Goal: Task Accomplishment & Management: Use online tool/utility

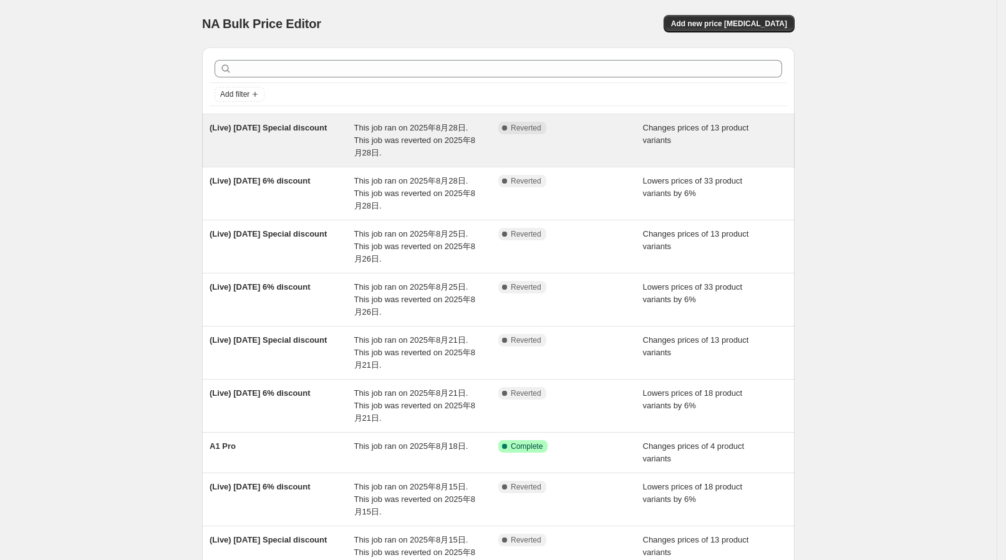
click at [449, 138] on span "This job ran on 2025年8月28日. This job was reverted on 2025年8月28日." at bounding box center [414, 140] width 121 height 34
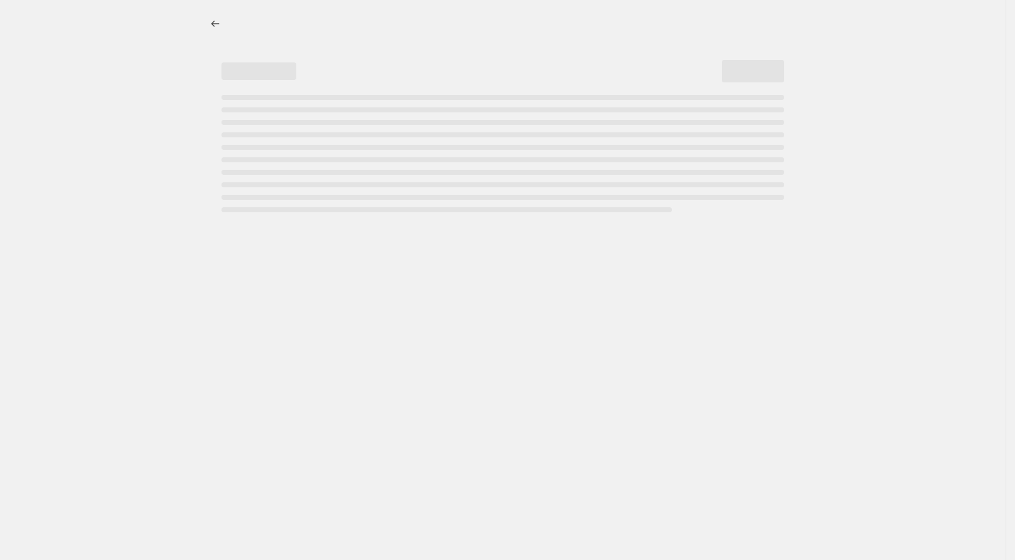
select select "collection"
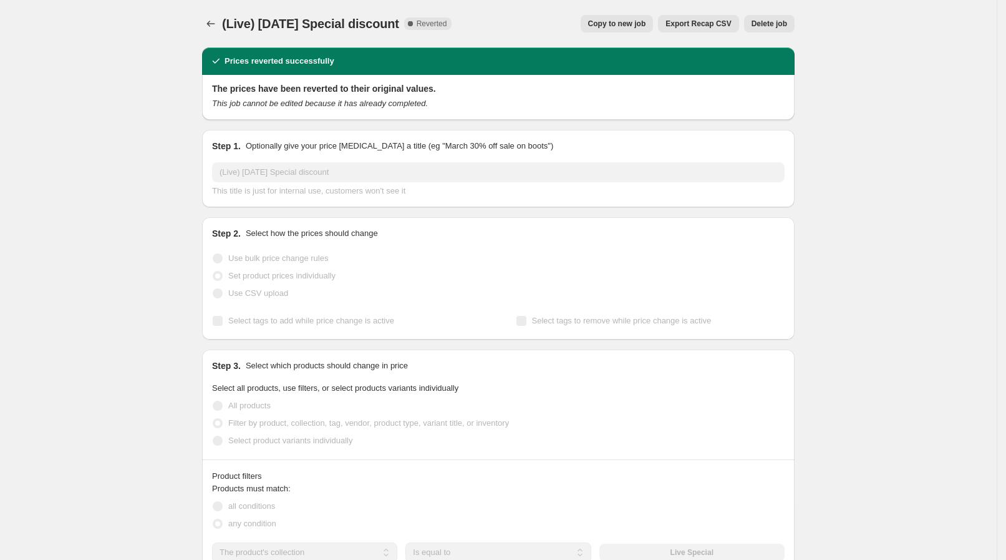
click at [624, 19] on span "Copy to new job" at bounding box center [617, 24] width 58 height 10
select select "collection"
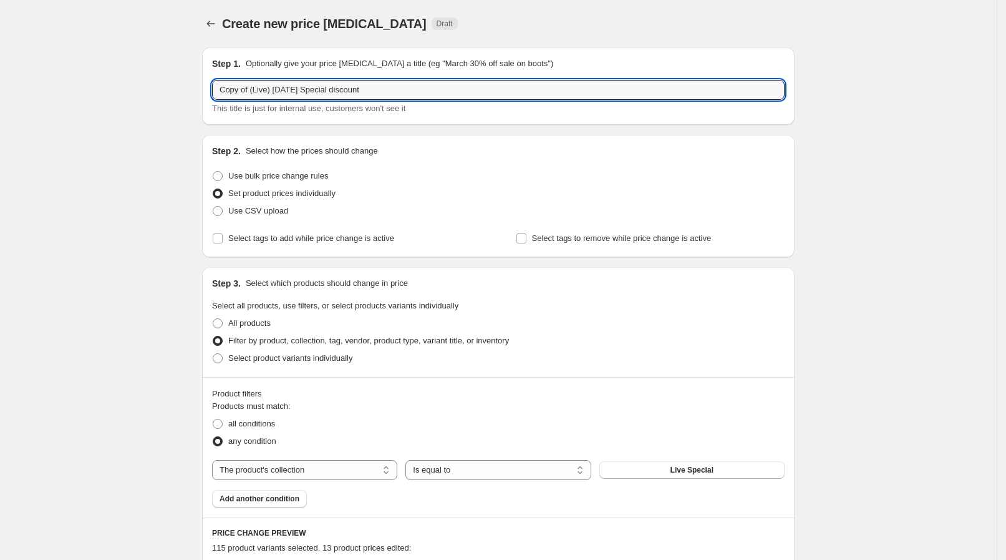
drag, startPoint x: 255, startPoint y: 87, endPoint x: 205, endPoint y: 85, distance: 50.6
drag, startPoint x: 245, startPoint y: 89, endPoint x: 270, endPoint y: 89, distance: 25.6
click at [270, 89] on input "(Live) [DATE] Special discount" at bounding box center [498, 90] width 573 height 20
type input "(Live) [DATE] Special discount"
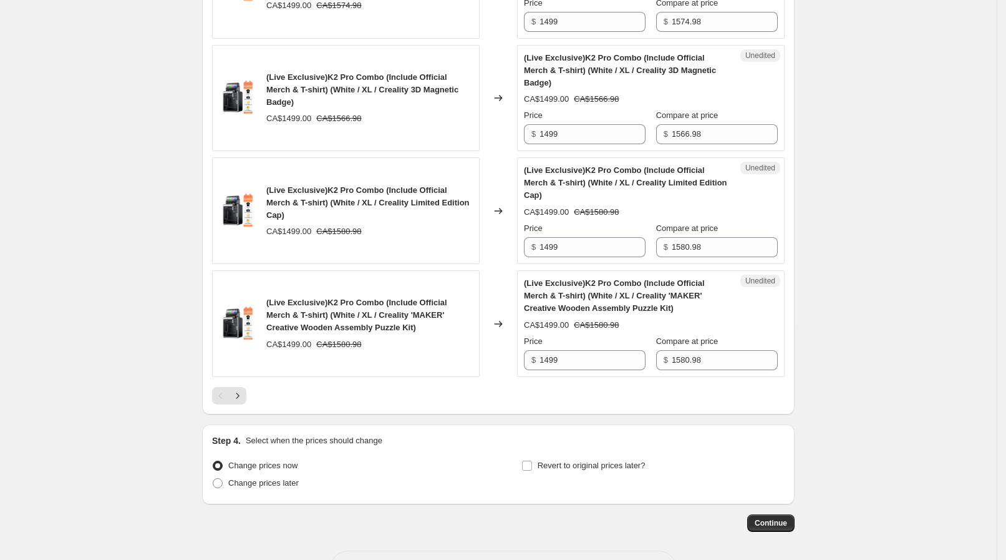
scroll to position [2214, 0]
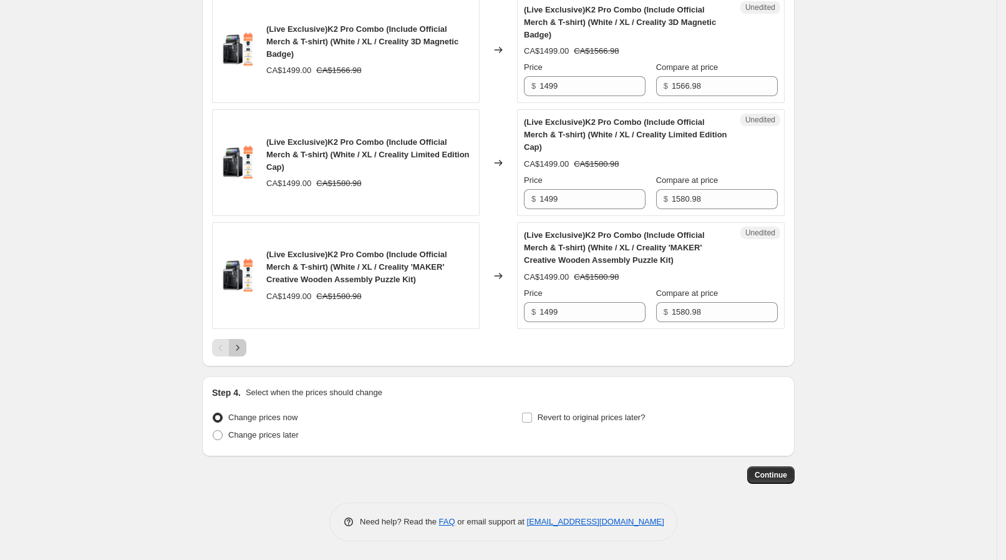
click at [246, 354] on button "Next" at bounding box center [237, 347] width 17 height 17
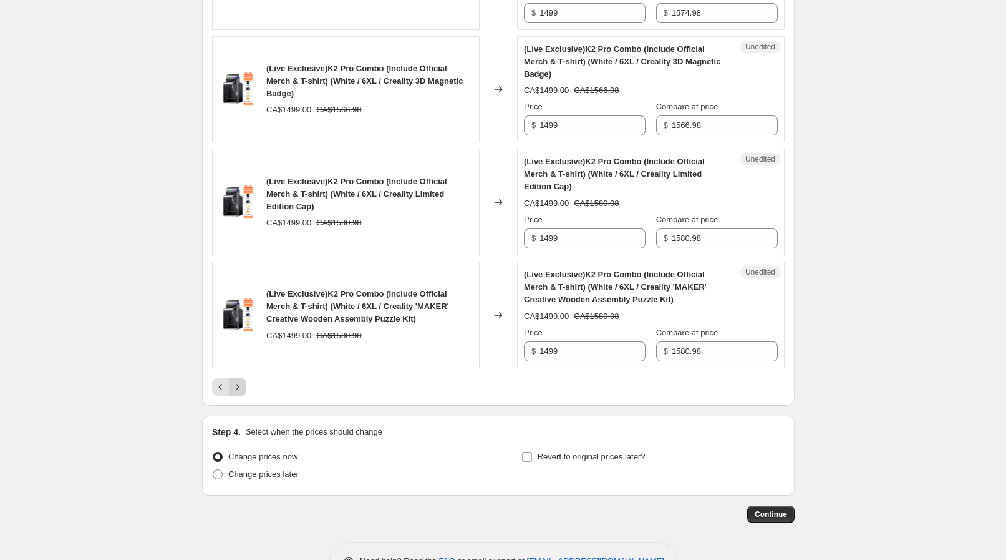
scroll to position [2476, 0]
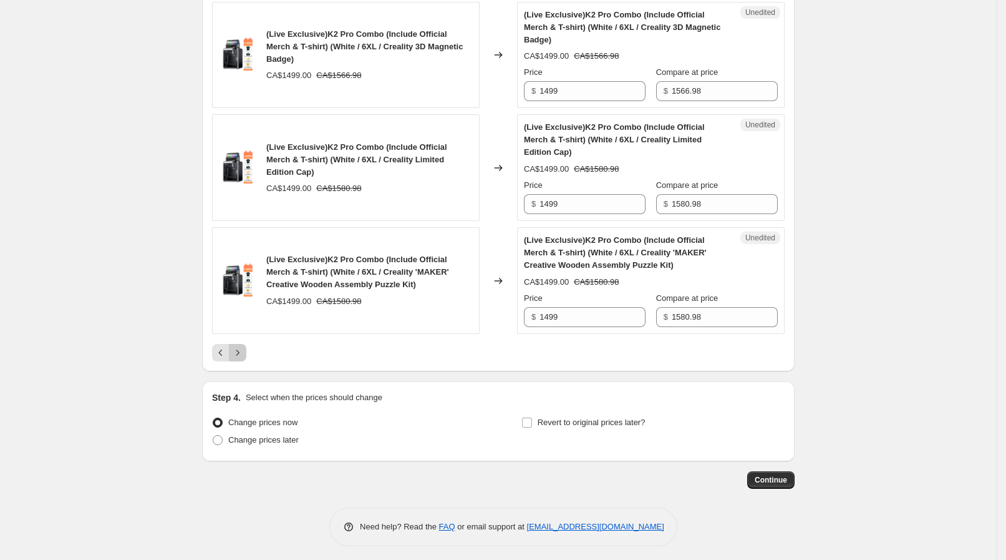
click at [244, 349] on icon "Next" at bounding box center [237, 352] width 12 height 12
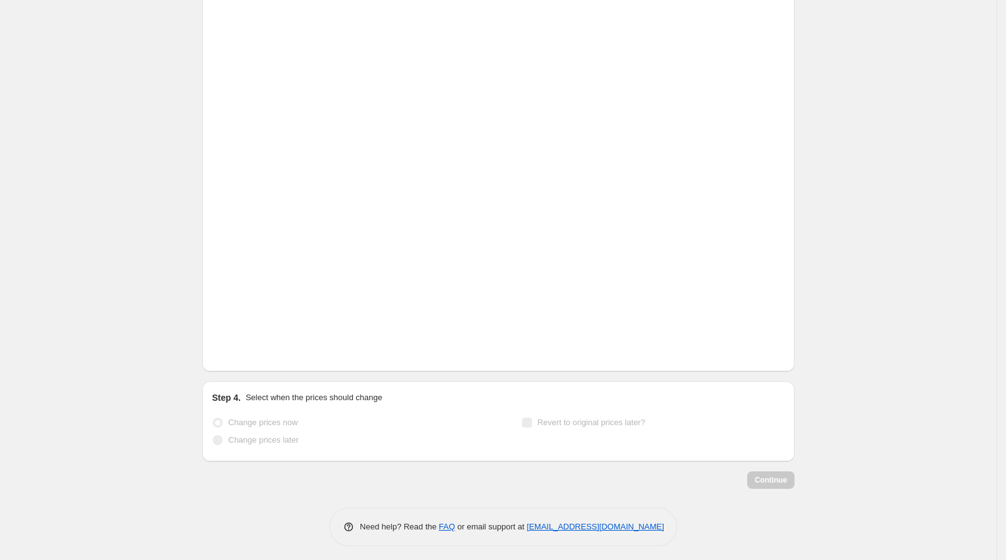
scroll to position [2376, 0]
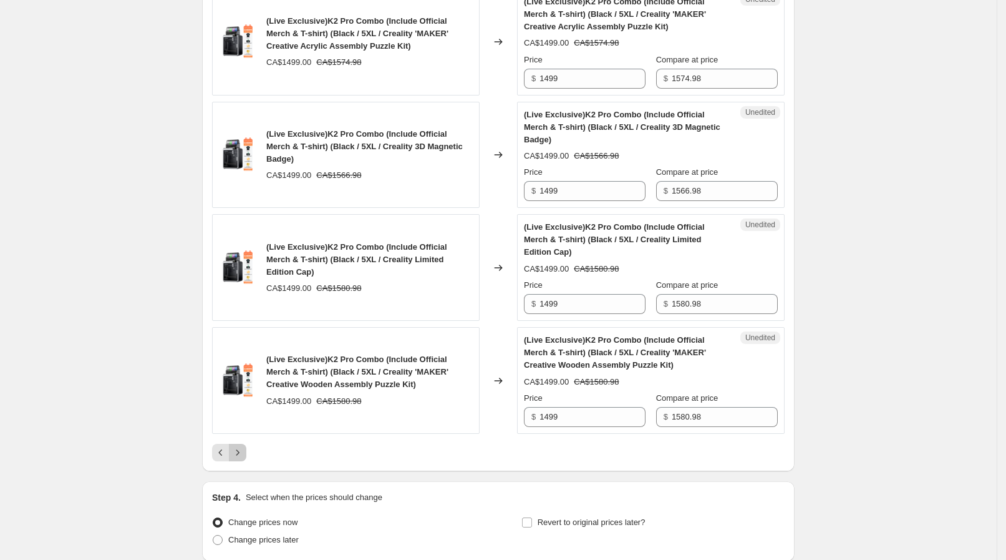
click at [244, 446] on icon "Next" at bounding box center [237, 452] width 12 height 12
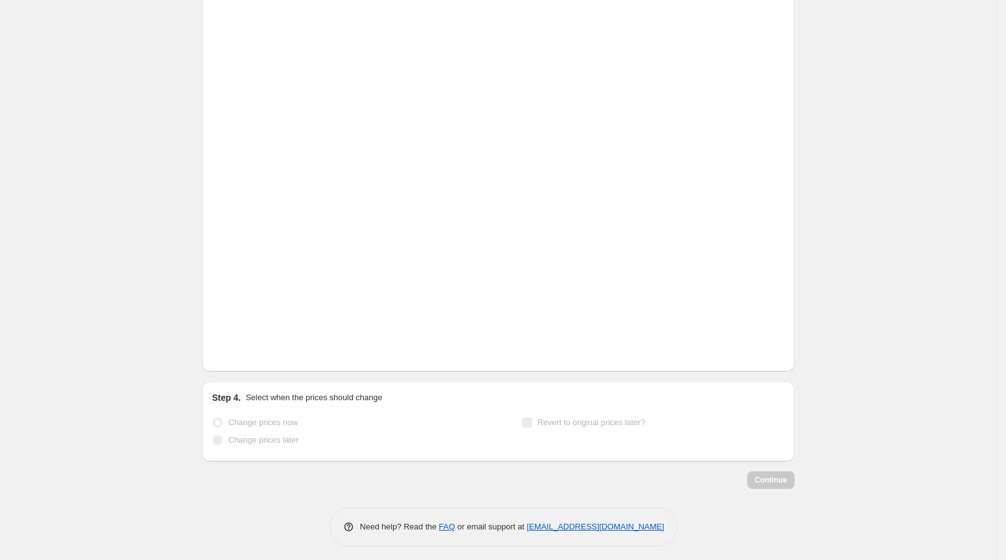
scroll to position [2364, 0]
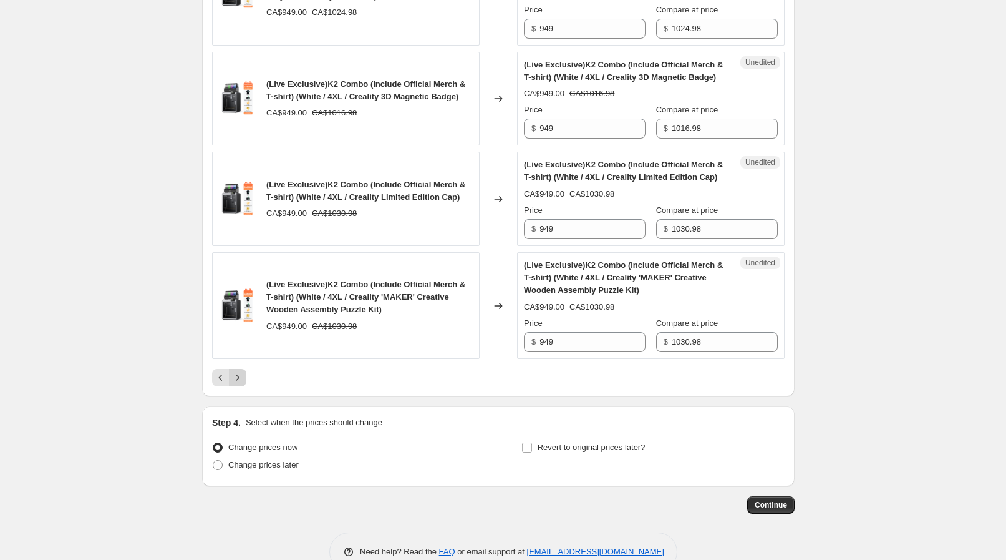
click at [244, 371] on icon "Next" at bounding box center [237, 377] width 12 height 12
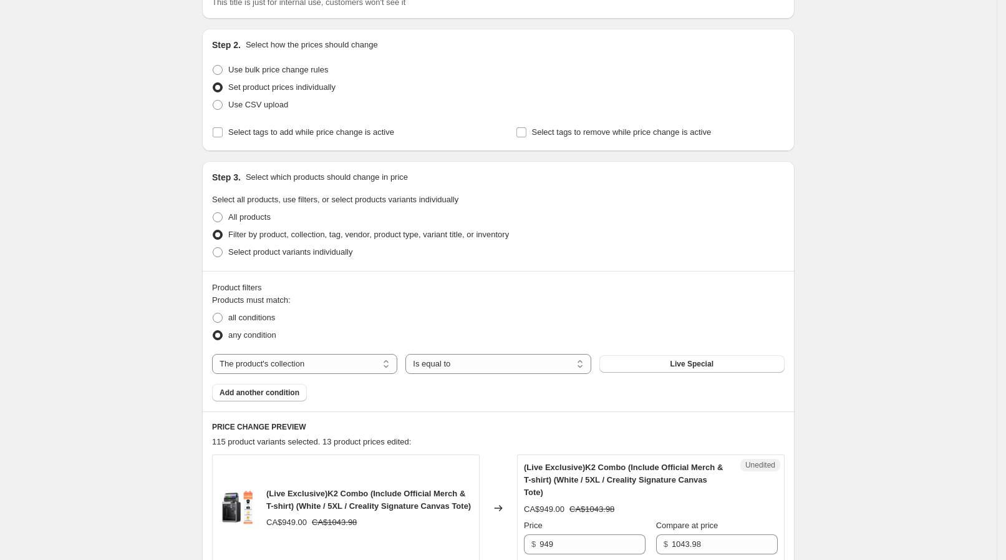
scroll to position [155, 0]
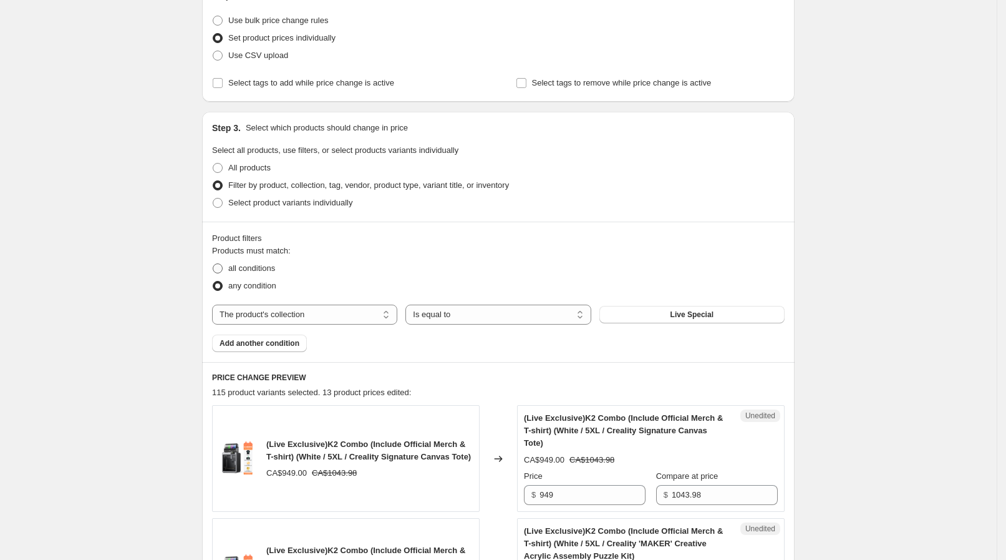
click at [268, 272] on span "all conditions" at bounding box center [251, 267] width 47 height 9
click at [213, 264] on input "all conditions" at bounding box center [213, 263] width 1 height 1
radio input "true"
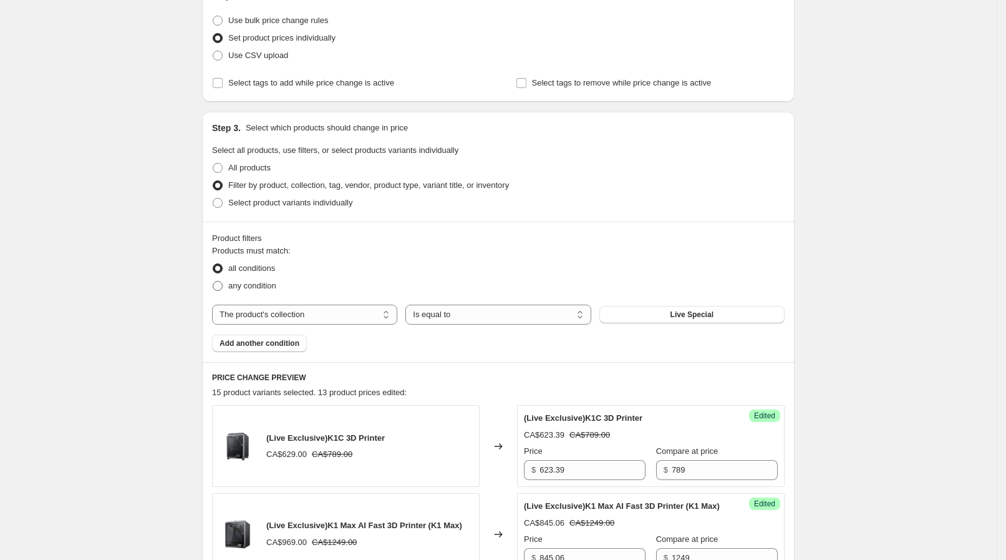
click at [250, 282] on span "any condition" at bounding box center [252, 285] width 48 height 9
click at [213, 281] on input "any condition" at bounding box center [213, 281] width 1 height 1
radio input "true"
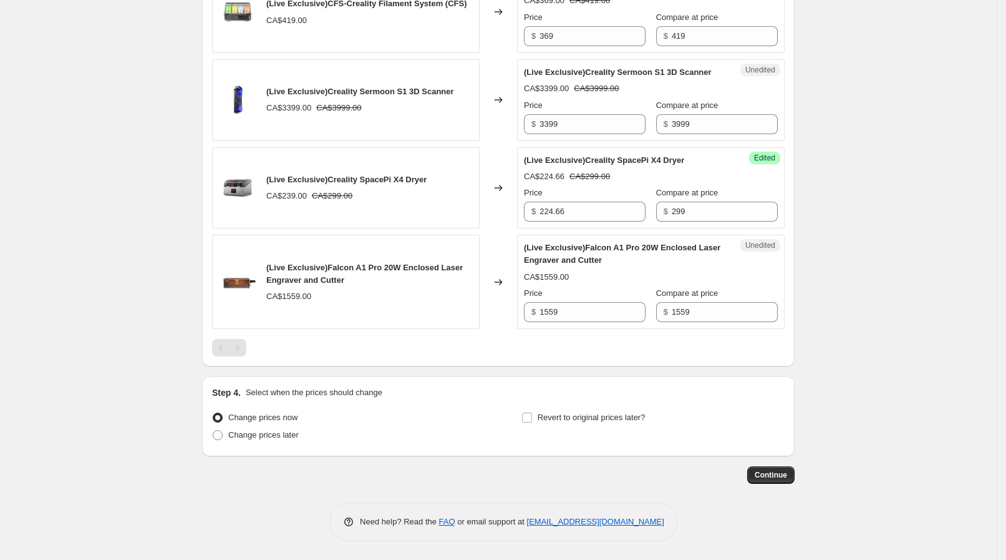
scroll to position [1676, 0]
click at [243, 349] on div "Pagination" at bounding box center [237, 347] width 17 height 17
click at [218, 352] on div "Pagination" at bounding box center [220, 347] width 17 height 17
click at [262, 445] on div "Change prices now Change prices later" at bounding box center [343, 427] width 263 height 37
click at [268, 442] on label "Change prices later" at bounding box center [255, 434] width 87 height 17
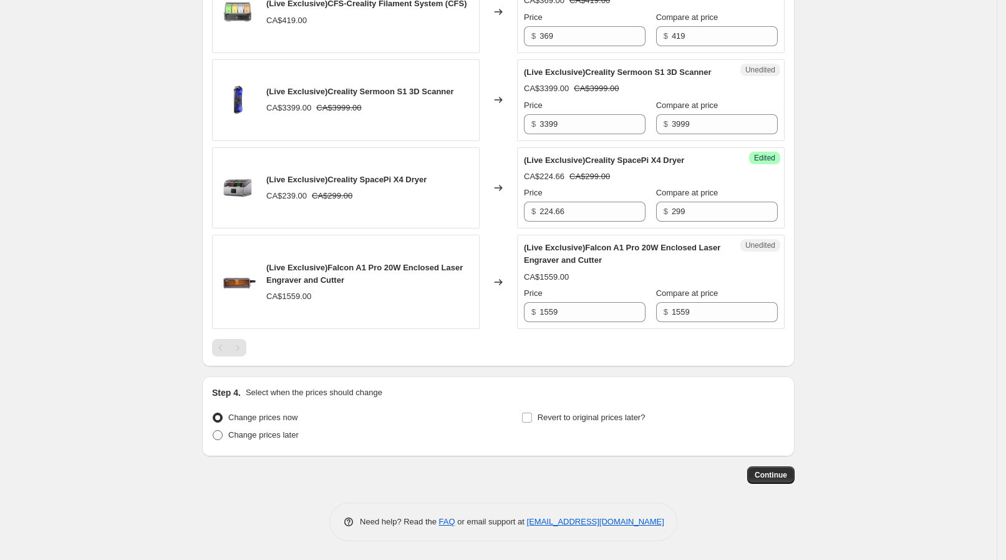
click at [213, 430] on input "Change prices later" at bounding box center [213, 430] width 1 height 1
radio input "true"
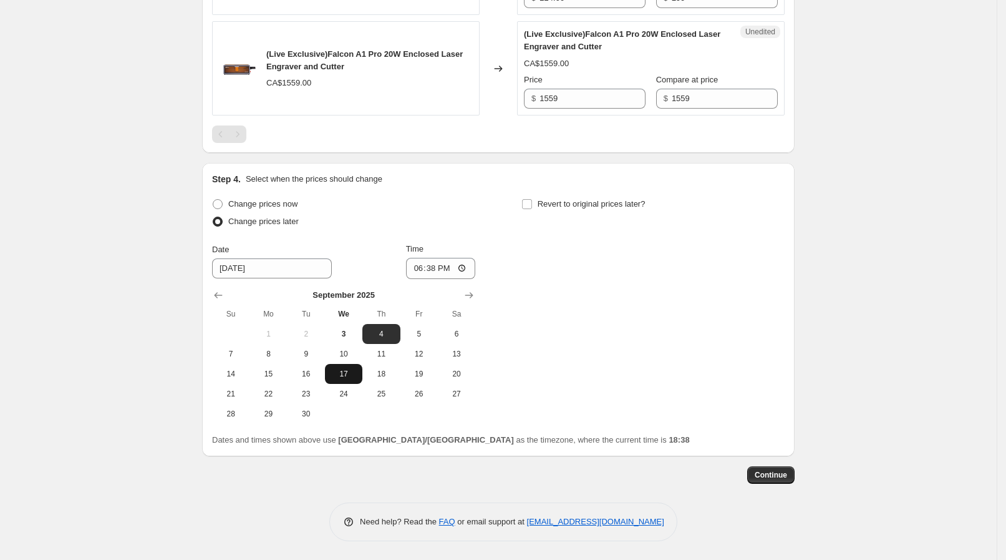
scroll to position [1890, 0]
click at [470, 271] on input "18:38" at bounding box center [441, 268] width 70 height 21
type input "08:15"
click at [578, 286] on div "Change prices now Change prices later Date [DATE] Time 08:[DATE] Mo Tu We Th Fr…" at bounding box center [498, 309] width 573 height 228
click at [554, 206] on span "Revert to original prices later?" at bounding box center [592, 203] width 108 height 9
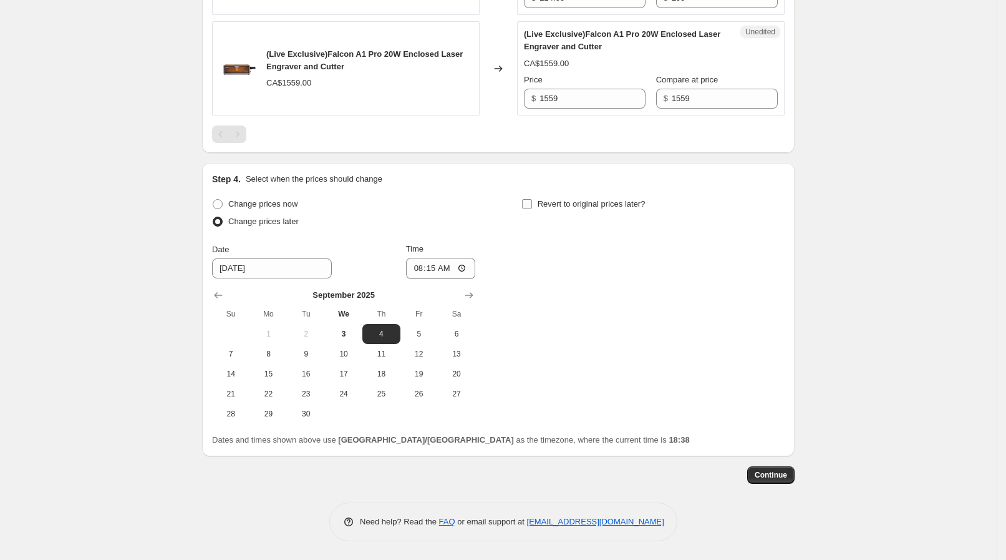
click at [532, 206] on input "Revert to original prices later?" at bounding box center [527, 204] width 10 height 10
checkbox input "true"
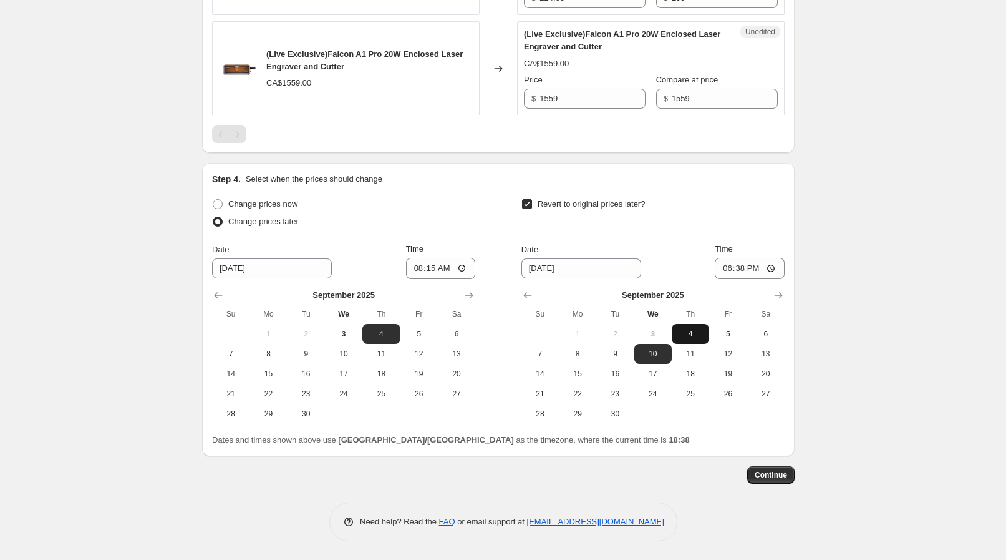
click at [693, 336] on span "4" at bounding box center [690, 334] width 27 height 10
type input "[DATE]"
click at [762, 271] on input "18:38" at bounding box center [750, 268] width 70 height 21
click at [778, 271] on input "18:38" at bounding box center [750, 268] width 70 height 21
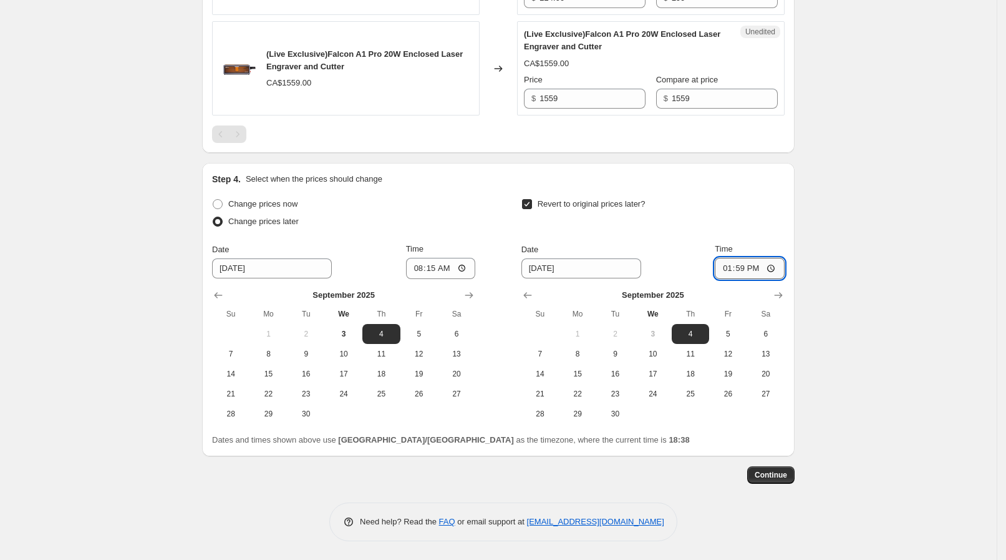
click at [767, 265] on input "13:59" at bounding box center [750, 268] width 70 height 21
click at [777, 274] on input "13:59" at bounding box center [750, 268] width 70 height 21
type input "13:00"
drag, startPoint x: 842, startPoint y: 303, endPoint x: 811, endPoint y: 309, distance: 31.9
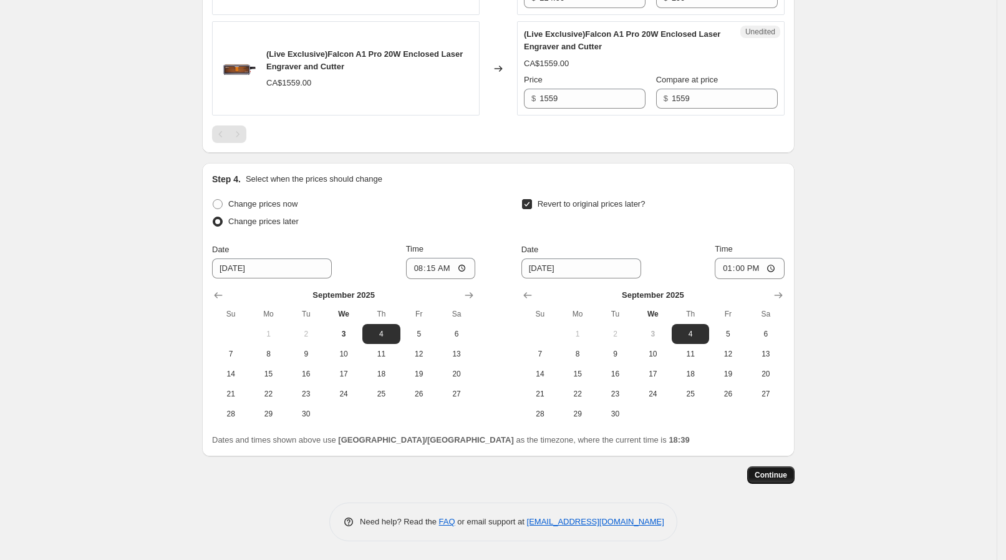
click at [770, 474] on span "Continue" at bounding box center [771, 475] width 32 height 10
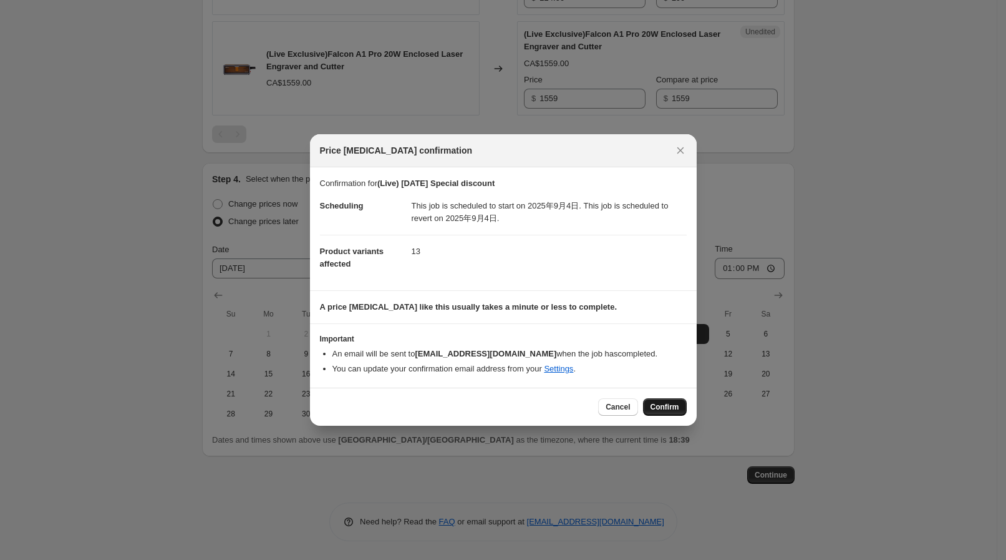
click at [663, 411] on span "Confirm" at bounding box center [665, 407] width 29 height 10
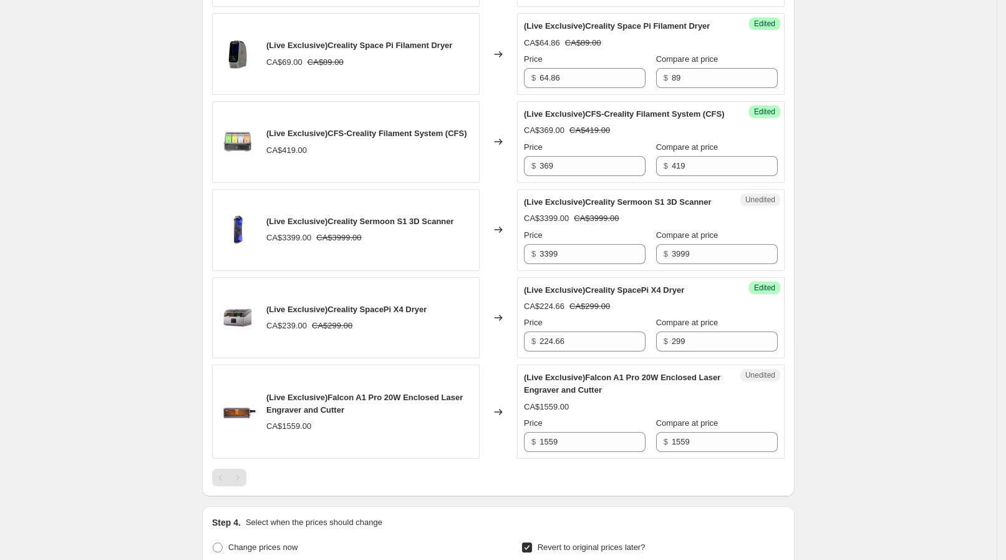
scroll to position [1575, 0]
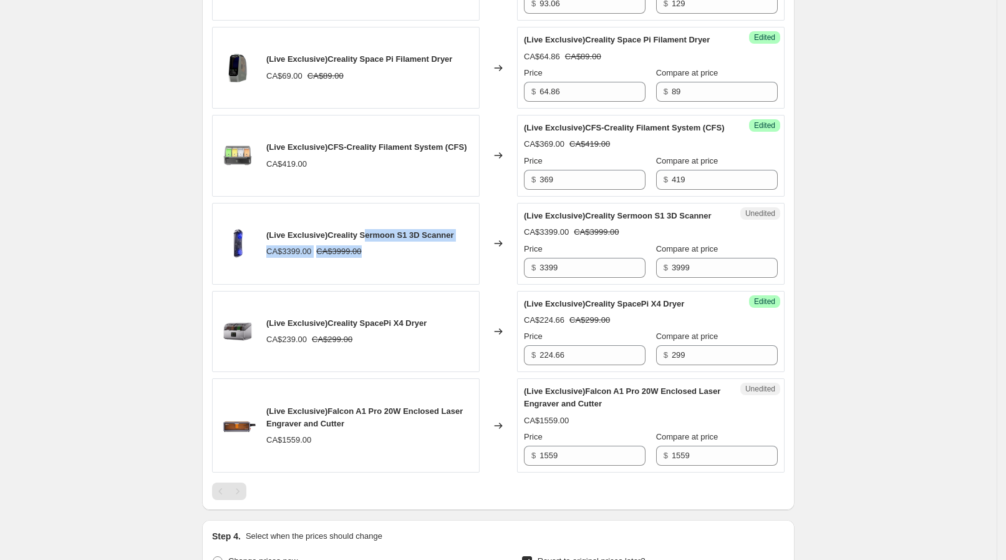
drag, startPoint x: 371, startPoint y: 260, endPoint x: 364, endPoint y: 257, distance: 8.1
click at [364, 257] on div "(Live Exclusive)Creality Sermoon S1 3D Scanner CA$3399.00 CA$3999.00" at bounding box center [360, 243] width 188 height 29
click at [364, 240] on span "(Live Exclusive)Creality Sermoon S1 3D Scanner" at bounding box center [360, 234] width 188 height 9
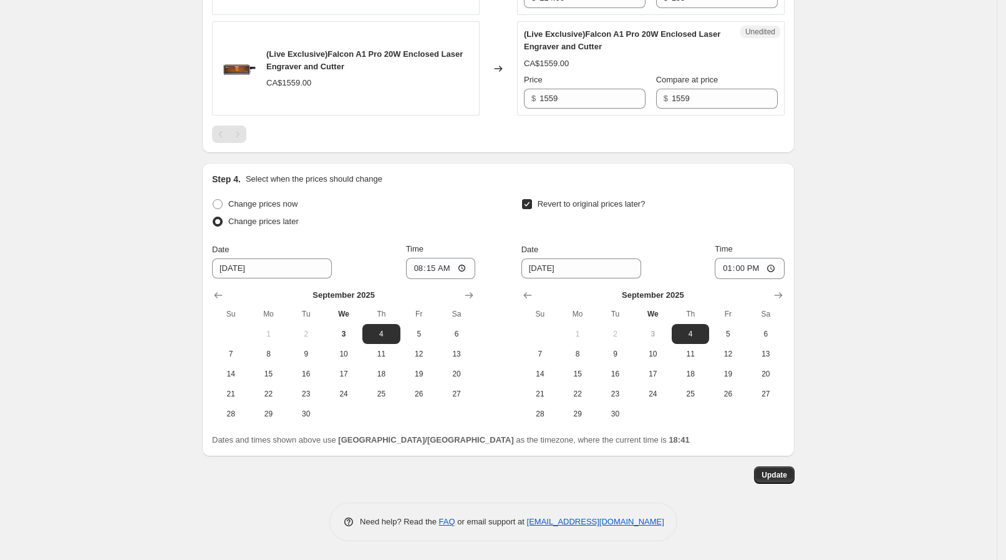
scroll to position [1965, 0]
click at [769, 480] on button "Update" at bounding box center [774, 474] width 41 height 17
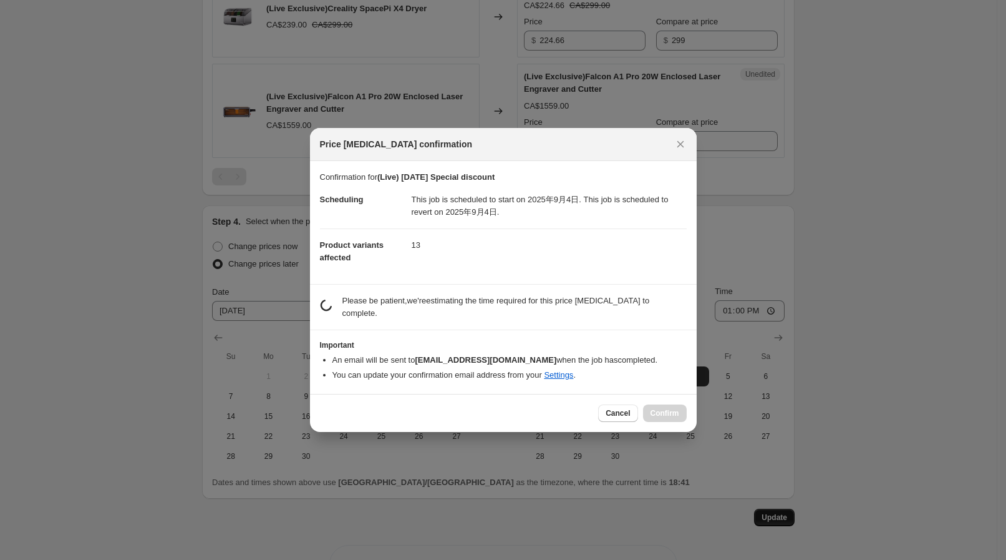
scroll to position [0, 0]
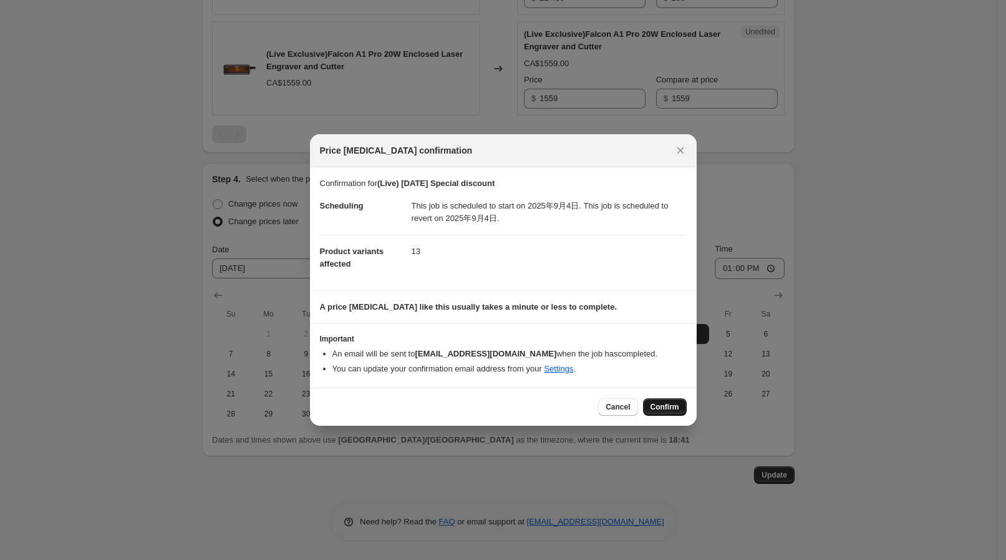
click at [660, 399] on button "Confirm" at bounding box center [665, 406] width 44 height 17
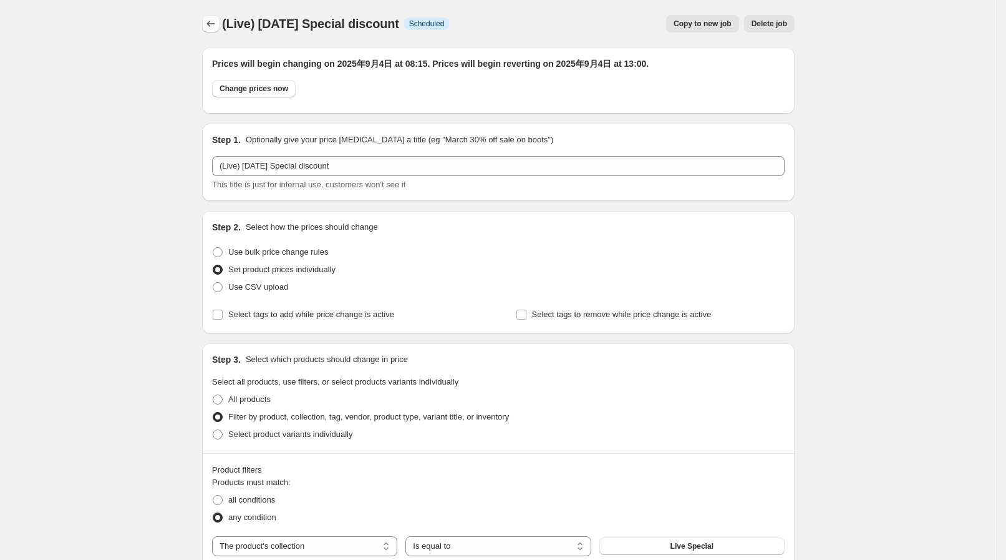
click at [208, 30] on button "Price change jobs" at bounding box center [210, 23] width 17 height 17
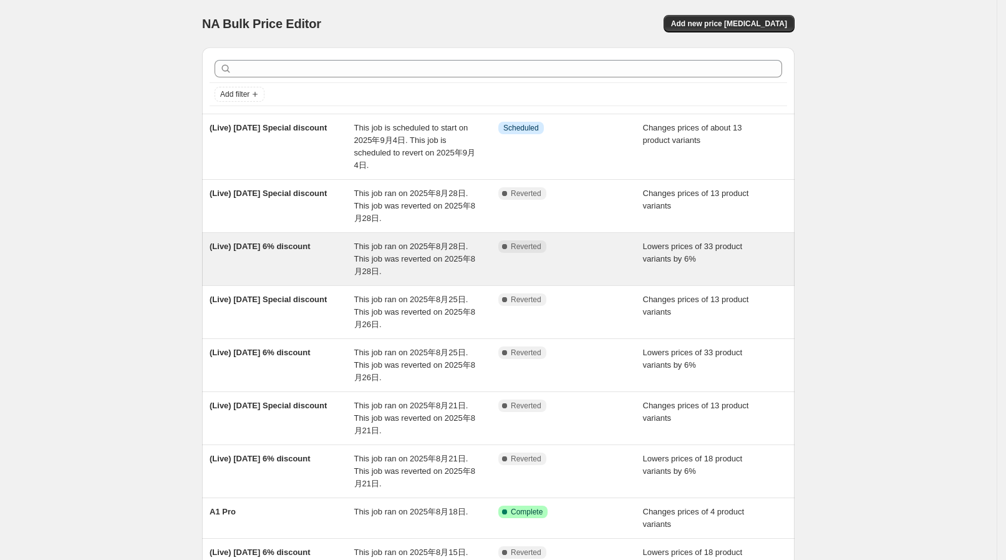
click at [445, 260] on span "This job ran on 2025年8月28日. This job was reverted on 2025年8月28日." at bounding box center [414, 258] width 121 height 34
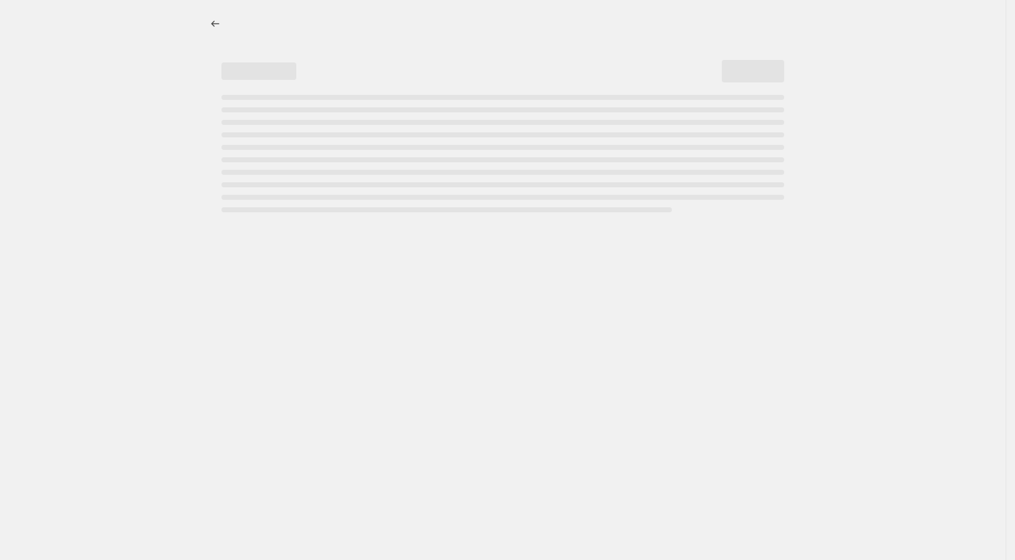
select select "percentage"
select select "collection"
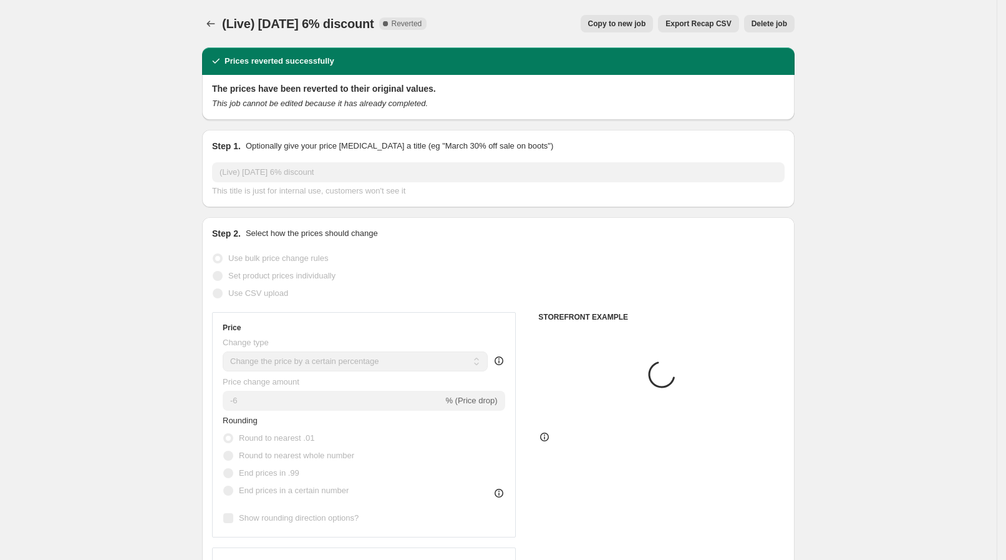
click at [646, 21] on span "Copy to new job" at bounding box center [617, 24] width 58 height 10
select select "percentage"
select select "collection"
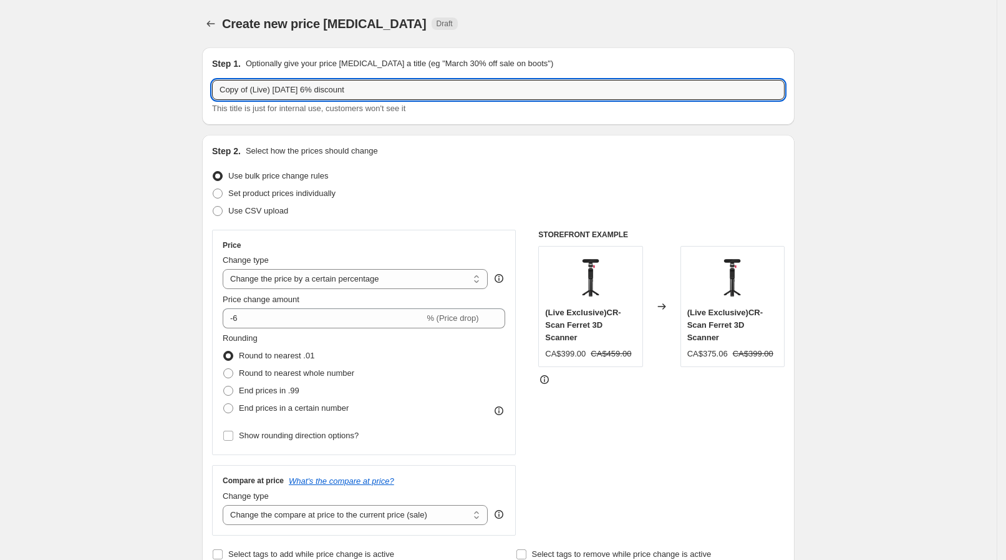
drag, startPoint x: 253, startPoint y: 89, endPoint x: 161, endPoint y: 90, distance: 92.3
drag, startPoint x: 243, startPoint y: 90, endPoint x: 270, endPoint y: 86, distance: 26.6
click at [270, 86] on input "(Live) [DATE] 6% discount" at bounding box center [498, 90] width 573 height 20
type input "(Live) [DATE] 6% discount"
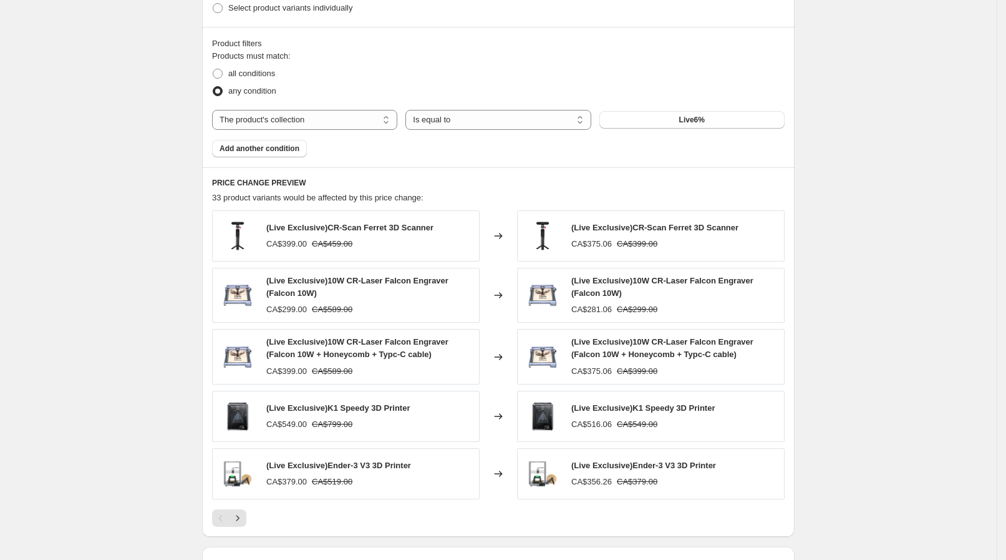
scroll to position [835, 0]
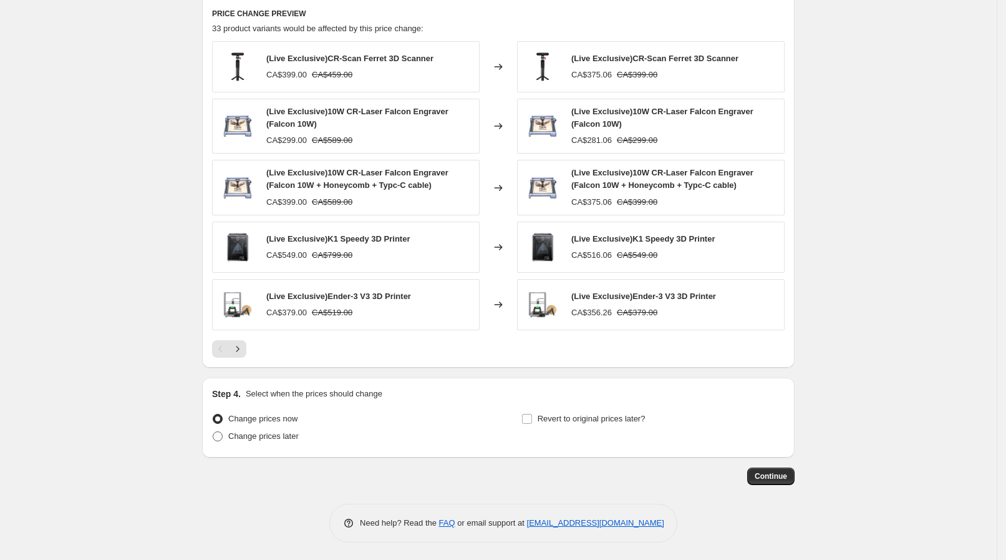
click at [260, 440] on span "Change prices later" at bounding box center [263, 436] width 70 height 12
click at [213, 432] on input "Change prices later" at bounding box center [213, 431] width 1 height 1
radio input "true"
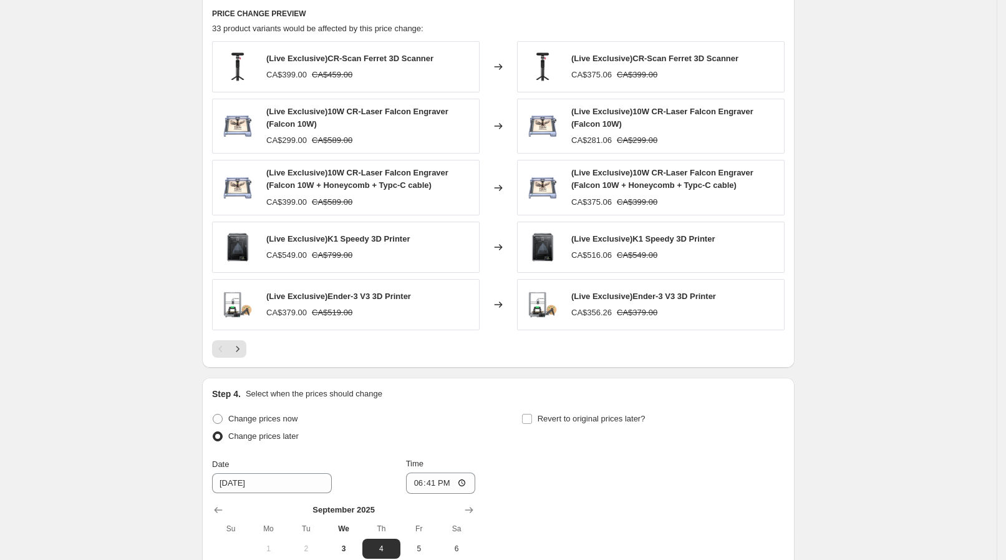
scroll to position [991, 0]
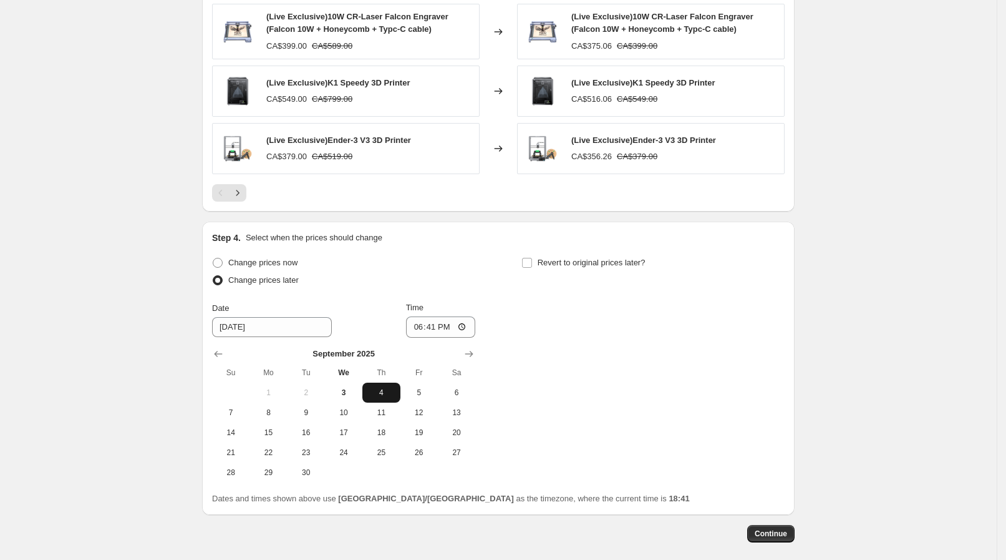
click at [390, 388] on span "4" at bounding box center [380, 392] width 27 height 10
click at [455, 323] on input "18:41" at bounding box center [441, 326] width 70 height 21
click at [462, 323] on input "18:41" at bounding box center [441, 326] width 70 height 21
type input "08:15"
click at [537, 318] on div "Change prices now Change prices later Date [DATE] Time 08:[DATE] Mo Tu We Th Fr…" at bounding box center [498, 368] width 573 height 228
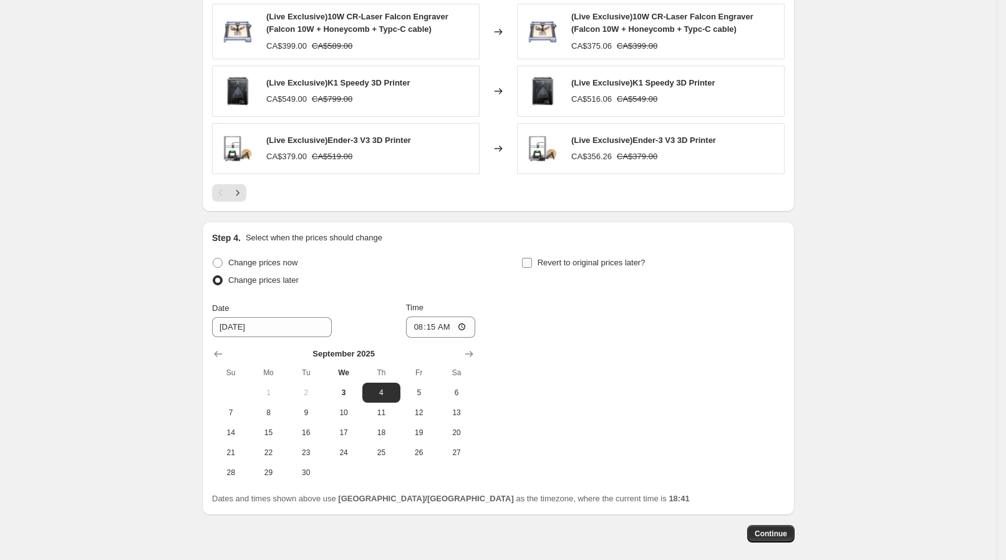
click at [574, 254] on label "Revert to original prices later?" at bounding box center [584, 262] width 124 height 17
click at [532, 258] on input "Revert to original prices later?" at bounding box center [527, 263] width 10 height 10
checkbox input "true"
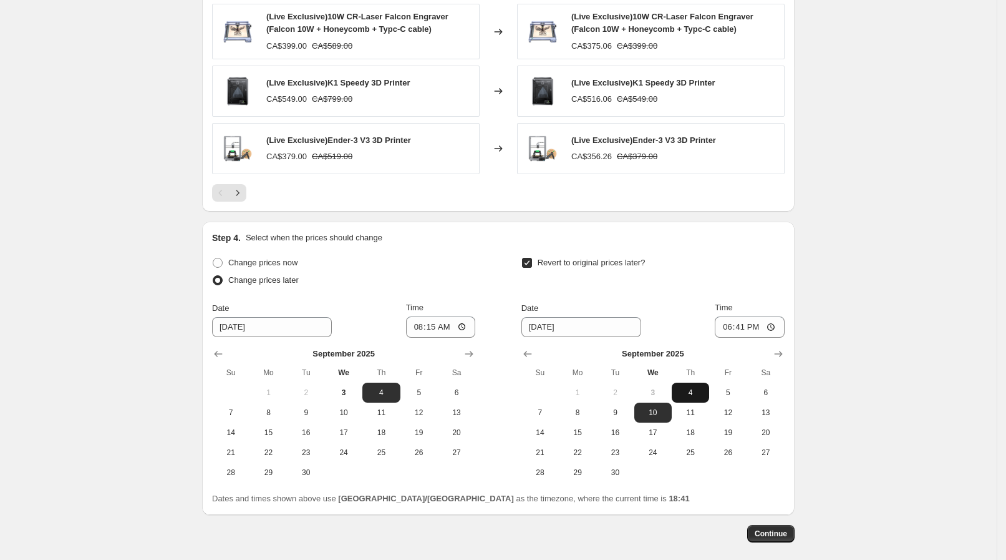
click at [694, 387] on span "4" at bounding box center [690, 392] width 27 height 10
type input "[DATE]"
click at [765, 329] on input "18:41" at bounding box center [750, 326] width 70 height 21
click at [771, 330] on input "18:41" at bounding box center [750, 326] width 70 height 21
click at [746, 325] on input "18:41" at bounding box center [750, 326] width 70 height 21
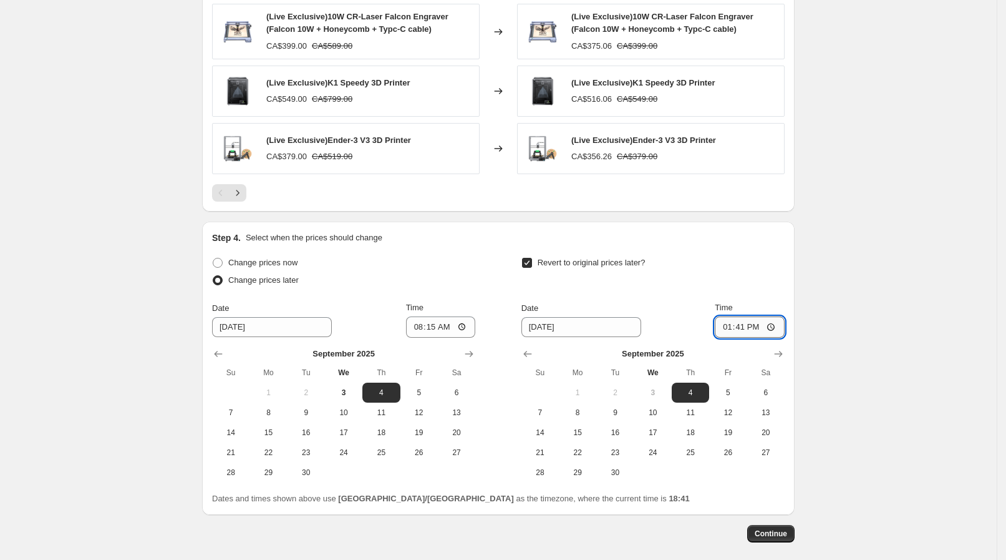
type input "13:00"
click at [782, 525] on button "Continue" at bounding box center [770, 533] width 47 height 17
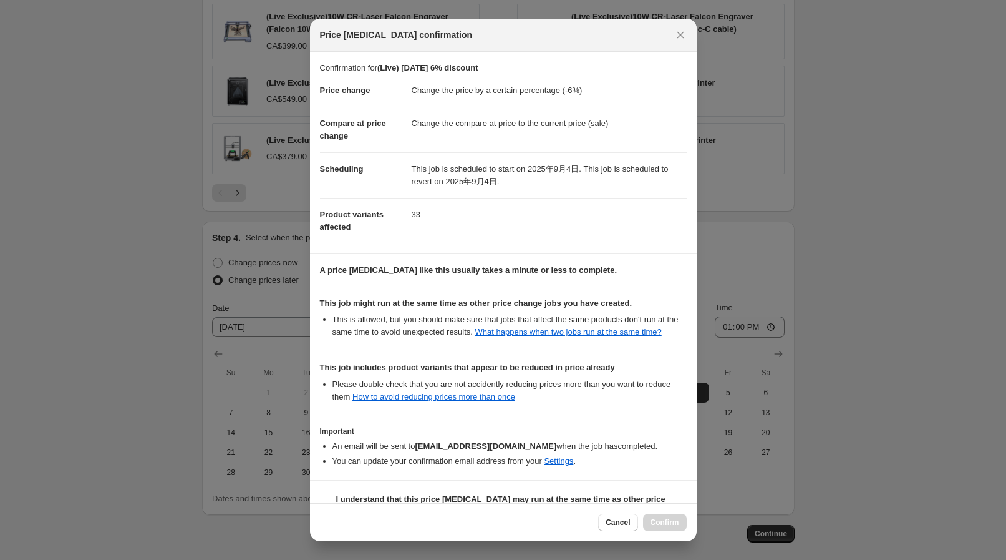
click at [472, 505] on div "Cancel Confirm" at bounding box center [503, 522] width 387 height 38
click at [502, 497] on b "I understand that this price [MEDICAL_DATA] may run at the same time as other p…" at bounding box center [508, 511] width 345 height 34
click at [331, 507] on input "I understand that this price [MEDICAL_DATA] may run at the same time as other p…" at bounding box center [326, 512] width 10 height 10
checkbox input "true"
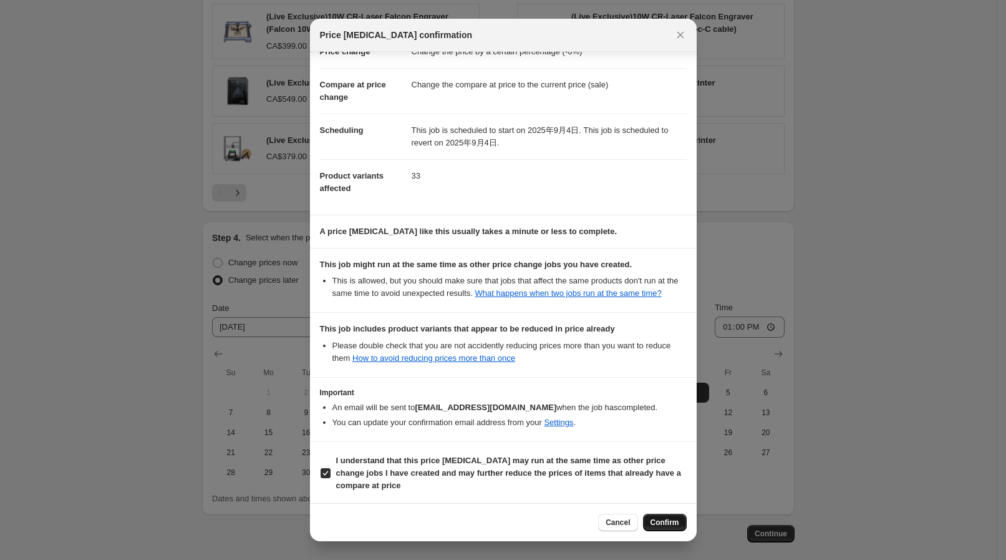
click at [665, 515] on button "Confirm" at bounding box center [665, 521] width 44 height 17
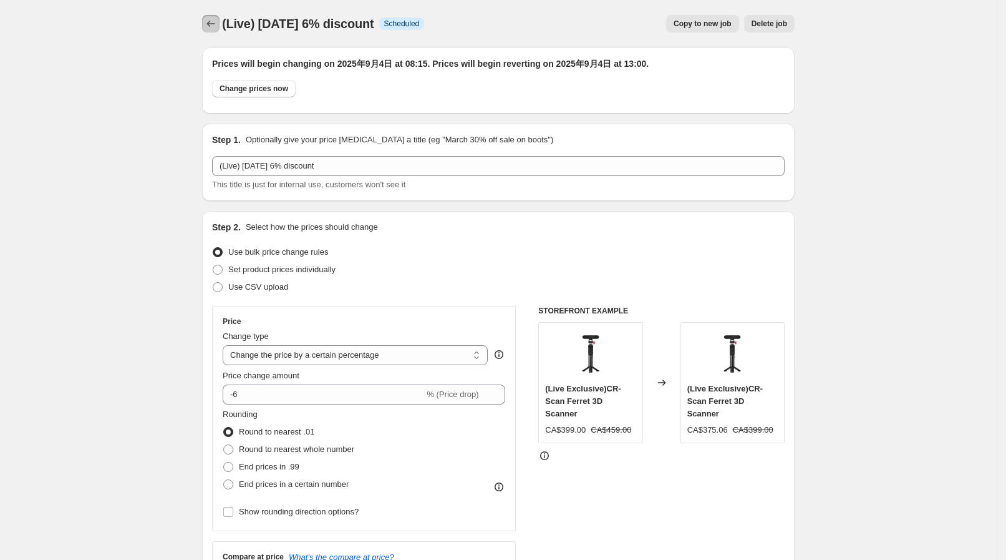
click at [214, 18] on icon "Price change jobs" at bounding box center [211, 23] width 12 height 12
